Goal: Task Accomplishment & Management: Manage account settings

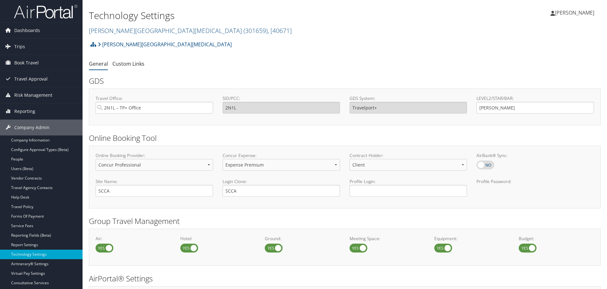
select select "4"
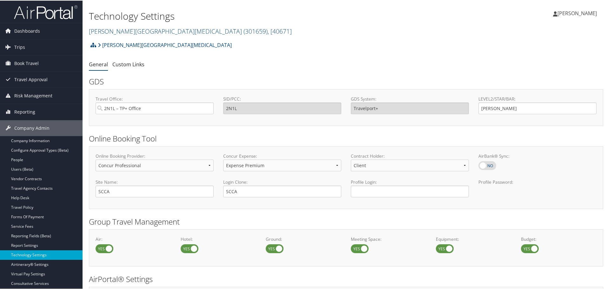
click at [371, 137] on h2 "Online Booking Tool" at bounding box center [346, 138] width 515 height 11
click at [165, 34] on link "Fred Hutchinson Cancer Center ( 301659 ) , [ 40671 ]" at bounding box center [190, 30] width 203 height 9
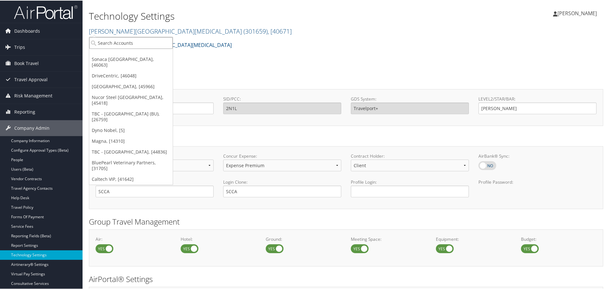
click at [154, 42] on input "search" at bounding box center [131, 43] width 84 height 12
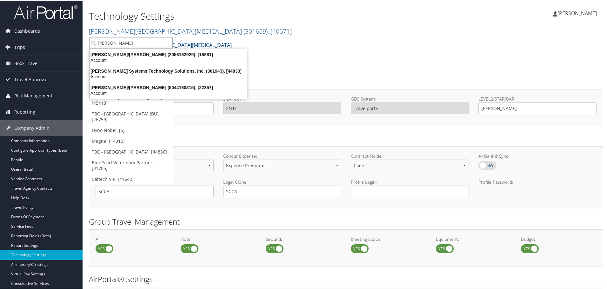
type input "Sabel sys"
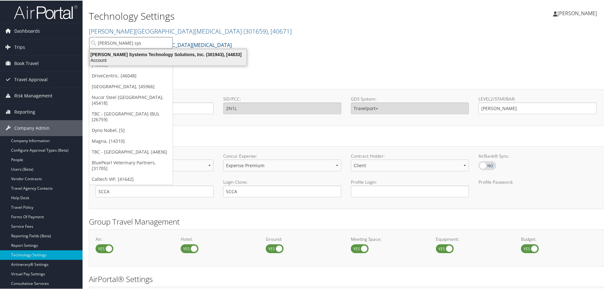
click at [147, 55] on div "Sabel Systems Technology Solutions, Inc. (301943), [44833]" at bounding box center [168, 54] width 165 height 6
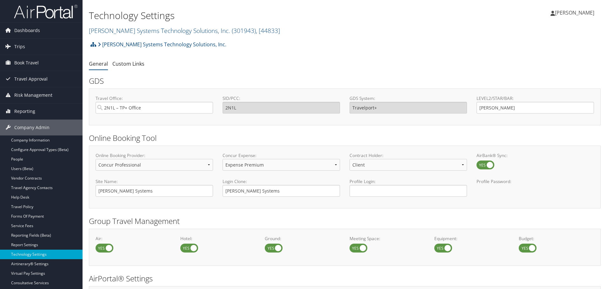
select select "4"
